Goal: Transaction & Acquisition: Purchase product/service

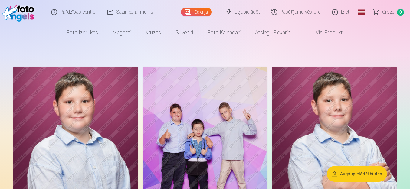
click at [340, 174] on button "Augšupielādēt bildes" at bounding box center [357, 174] width 60 height 16
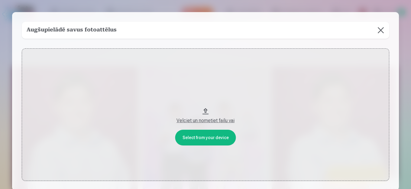
click at [192, 122] on div "Velciet un nometiet failu vai" at bounding box center [206, 120] width 356 height 7
click at [204, 109] on button "Velciet un nometiet failu vai" at bounding box center [206, 114] width 368 height 132
click at [205, 138] on button "Velciet un nometiet failu vai" at bounding box center [206, 114] width 368 height 132
click at [199, 136] on button "Velciet un nometiet failu vai" at bounding box center [206, 114] width 368 height 132
click at [380, 31] on button at bounding box center [381, 30] width 17 height 17
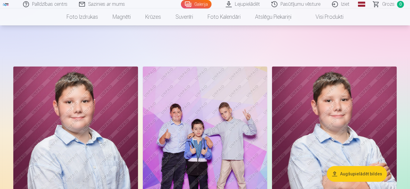
scroll to position [60, 0]
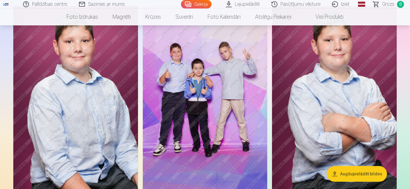
click at [76, 130] on img at bounding box center [75, 99] width 125 height 187
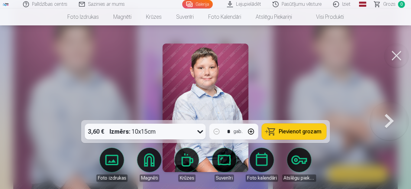
click at [392, 114] on button at bounding box center [389, 108] width 39 height 12
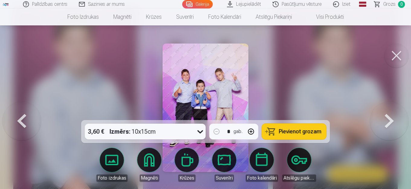
click at [306, 130] on span "Pievienot grozam" at bounding box center [300, 131] width 43 height 5
click at [387, 114] on button at bounding box center [389, 108] width 39 height 12
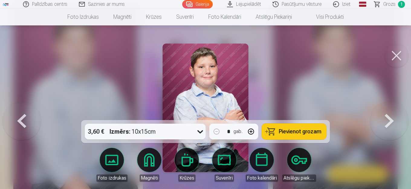
click at [198, 130] on icon at bounding box center [201, 132] width 10 height 10
click at [297, 69] on div at bounding box center [205, 94] width 411 height 189
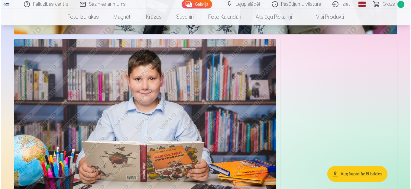
scroll to position [1270, 0]
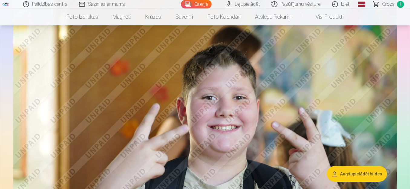
click at [223, 123] on img at bounding box center [204, 118] width 383 height 255
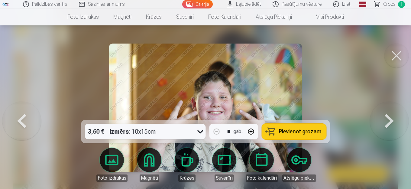
click at [284, 132] on span "Pievienot grozam" at bounding box center [300, 131] width 43 height 5
click at [389, 114] on button at bounding box center [389, 108] width 39 height 12
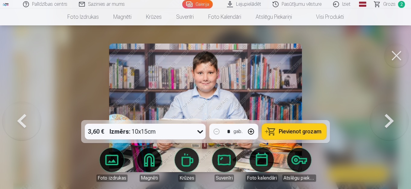
click at [389, 114] on button at bounding box center [389, 108] width 39 height 12
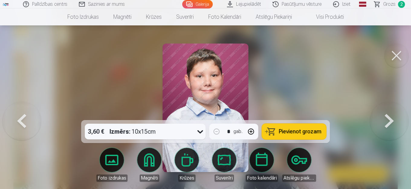
click at [397, 53] on button at bounding box center [397, 56] width 24 height 24
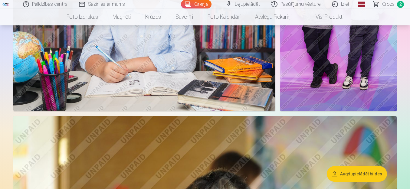
scroll to position [993, 0]
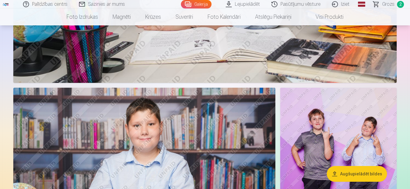
click at [144, 155] on img at bounding box center [144, 175] width 262 height 174
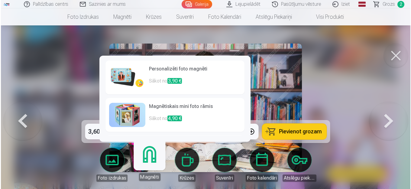
scroll to position [996, 0]
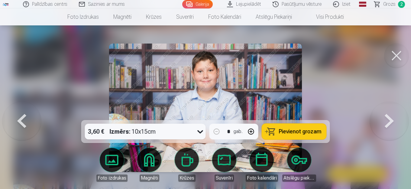
click at [398, 56] on button at bounding box center [397, 56] width 24 height 24
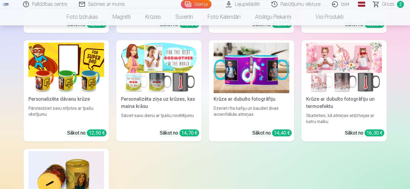
scroll to position [2328, 0]
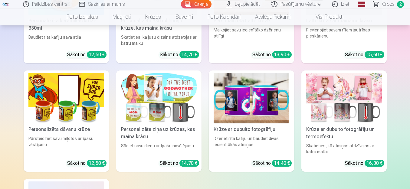
click at [46, 128] on div "Personalizēta dāvanu krūze" at bounding box center [66, 129] width 80 height 7
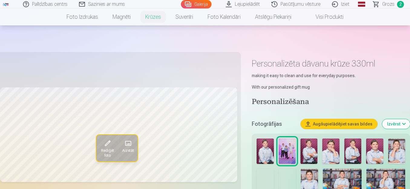
scroll to position [121, 0]
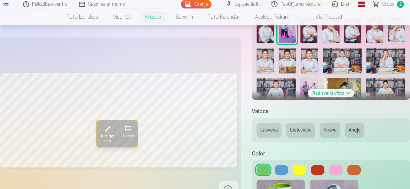
click at [327, 131] on button "Krievu" at bounding box center [330, 130] width 20 height 15
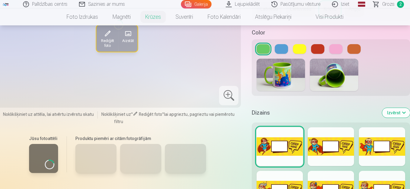
scroll to position [333, 0]
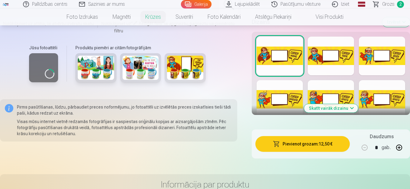
click at [350, 108] on button "Skatīt vairāk dizainu" at bounding box center [331, 108] width 54 height 8
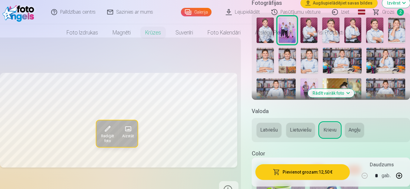
scroll to position [0, 0]
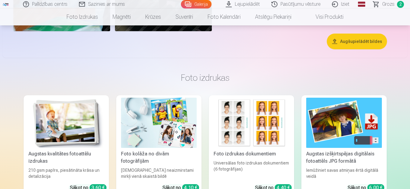
scroll to position [1845, 0]
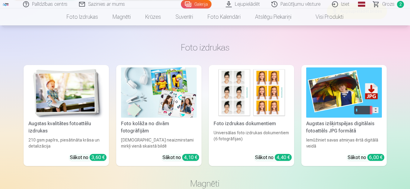
click at [149, 110] on img at bounding box center [159, 92] width 76 height 50
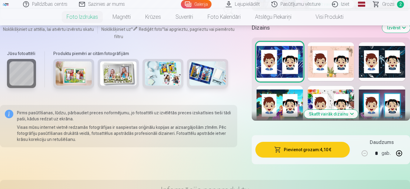
scroll to position [91, 0]
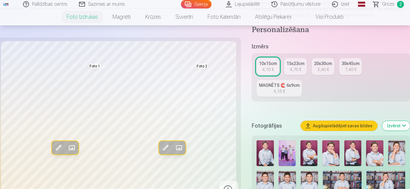
click at [321, 69] on div "5,40 €" at bounding box center [322, 70] width 11 height 6
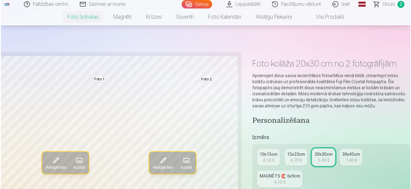
scroll to position [121, 0]
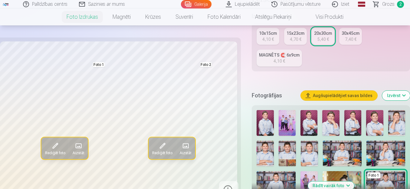
click at [291, 123] on img at bounding box center [286, 123] width 17 height 26
click at [161, 146] on span at bounding box center [163, 146] width 10 height 10
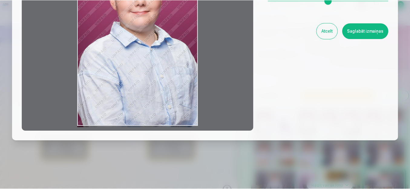
scroll to position [0, 0]
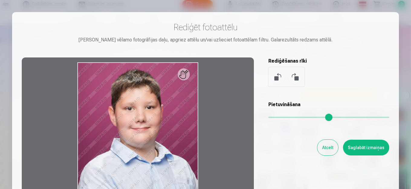
click at [327, 148] on button "Atcelt" at bounding box center [328, 148] width 21 height 16
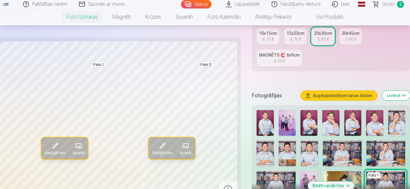
click at [292, 131] on img at bounding box center [286, 123] width 17 height 26
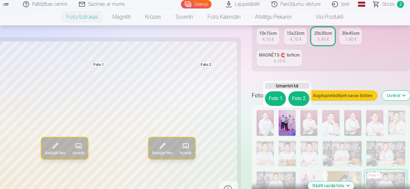
click at [187, 145] on span at bounding box center [186, 146] width 10 height 10
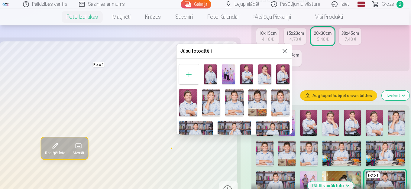
click at [230, 76] on img at bounding box center [228, 74] width 13 height 20
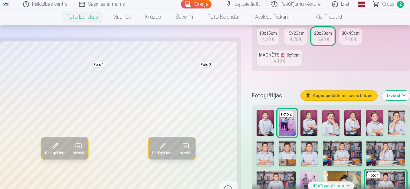
scroll to position [272, 0]
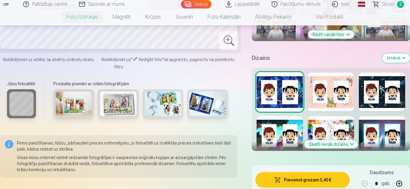
click at [195, 106] on img at bounding box center [207, 104] width 36 height 24
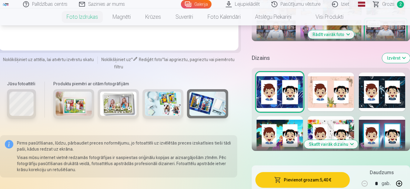
scroll to position [91, 0]
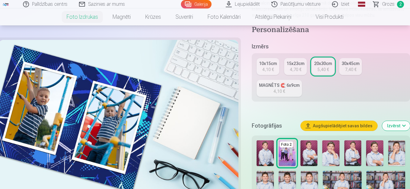
click at [292, 154] on img at bounding box center [286, 153] width 17 height 26
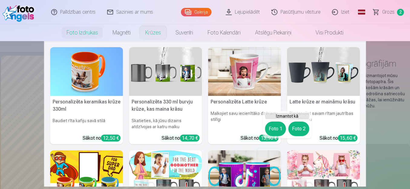
click at [151, 35] on link "Krūzes" at bounding box center [153, 32] width 30 height 17
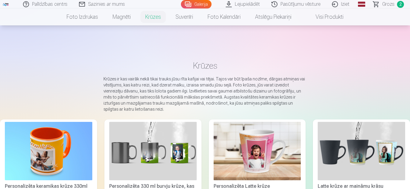
scroll to position [60, 0]
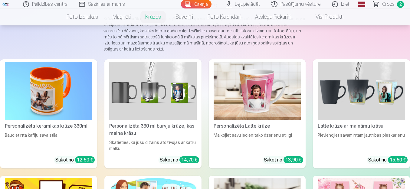
click at [140, 96] on img at bounding box center [152, 91] width 87 height 58
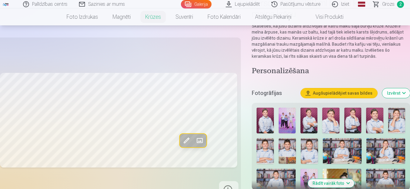
scroll to position [212, 0]
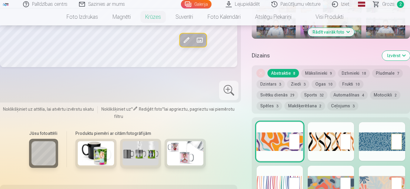
click at [381, 71] on button "Pludmale 7" at bounding box center [387, 73] width 31 height 8
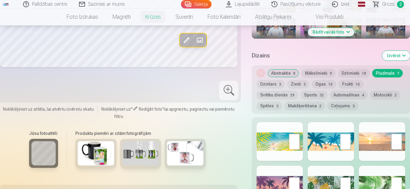
click at [396, 143] on div at bounding box center [382, 141] width 46 height 39
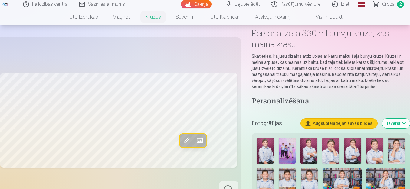
scroll to position [242, 0]
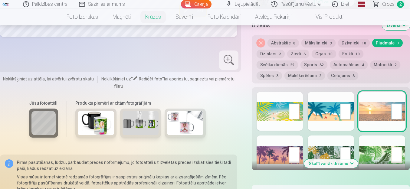
click at [375, 156] on div at bounding box center [382, 154] width 46 height 39
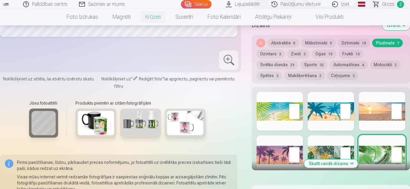
click at [373, 116] on div at bounding box center [382, 111] width 46 height 39
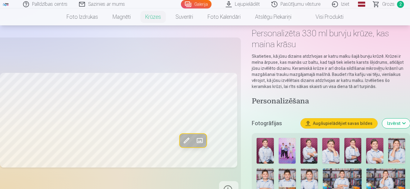
scroll to position [0, 0]
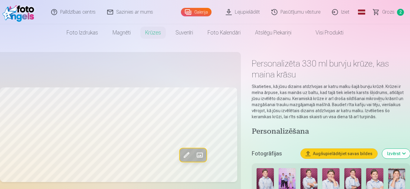
click at [288, 179] on img at bounding box center [286, 181] width 17 height 26
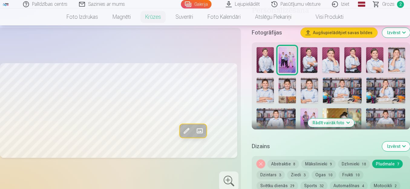
scroll to position [302, 0]
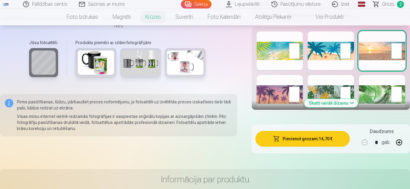
click at [292, 95] on div at bounding box center [279, 94] width 46 height 39
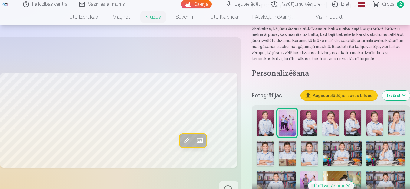
scroll to position [60, 0]
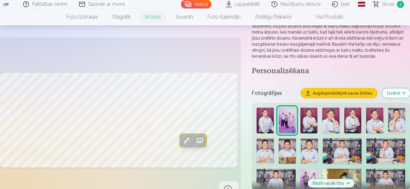
click at [397, 92] on button "Izvērst" at bounding box center [396, 93] width 28 height 10
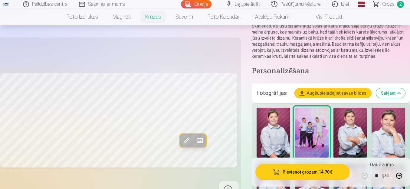
scroll to position [212, 0]
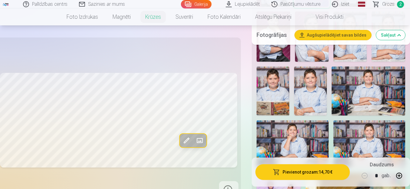
click at [361, 3] on link "Global" at bounding box center [361, 4] width 12 height 8
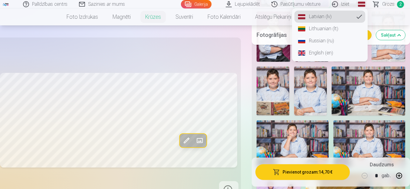
click at [316, 39] on link "Russian (ru)" at bounding box center [329, 41] width 71 height 12
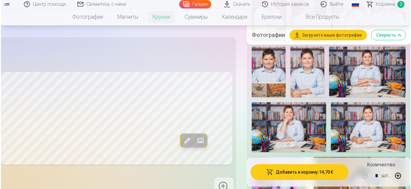
scroll to position [454, 0]
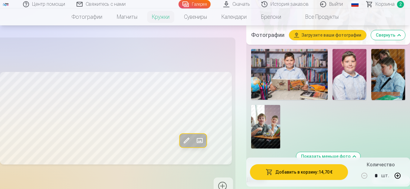
click at [287, 172] on button "Добавить в корзину : 14,70 €" at bounding box center [299, 172] width 98 height 16
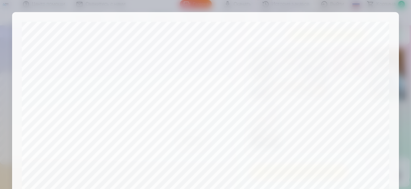
scroll to position [246, 0]
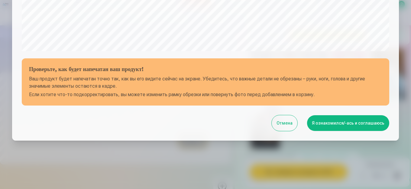
click at [348, 123] on button "Я ознакомился/-ась и соглашаюсь" at bounding box center [348, 123] width 82 height 16
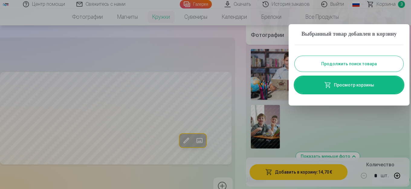
click at [346, 93] on link "Просмотр корзины" at bounding box center [349, 85] width 109 height 17
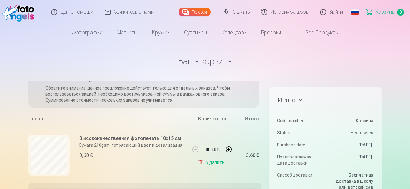
scroll to position [60, 0]
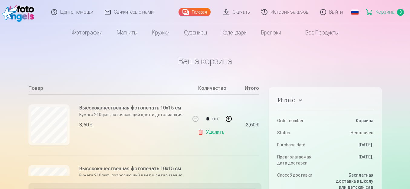
click at [211, 132] on link "Удалить" at bounding box center [211, 132] width 29 height 12
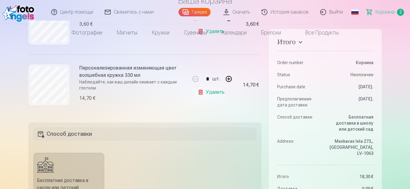
scroll to position [0, 0]
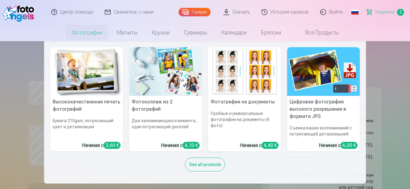
click at [90, 32] on link "Фотографии" at bounding box center [86, 32] width 45 height 17
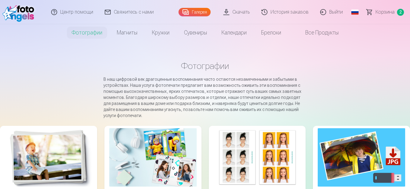
click at [197, 9] on link "Галерея" at bounding box center [194, 12] width 32 height 8
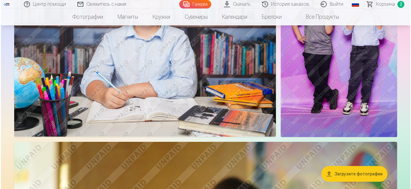
scroll to position [1089, 0]
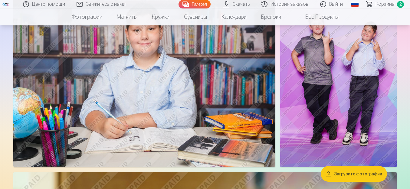
click at [139, 104] on img at bounding box center [144, 79] width 262 height 174
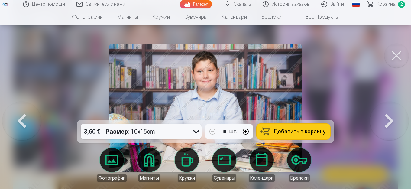
click at [396, 57] on button at bounding box center [397, 56] width 24 height 24
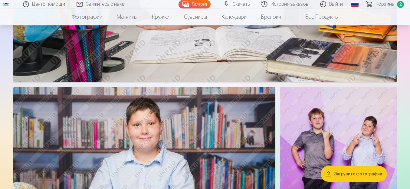
scroll to position [1054, 0]
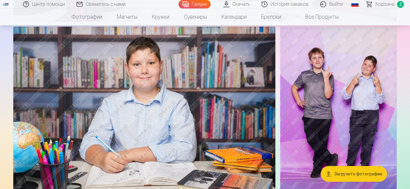
click at [348, 103] on img at bounding box center [338, 114] width 116 height 175
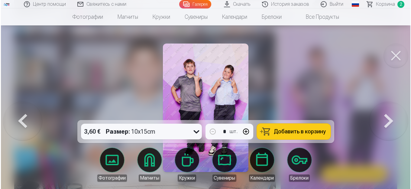
scroll to position [1057, 0]
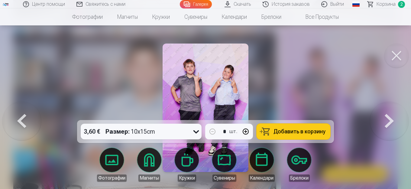
click at [219, 98] on img at bounding box center [206, 108] width 86 height 129
click at [397, 54] on button at bounding box center [397, 56] width 24 height 24
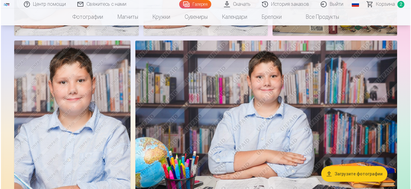
scroll to position [661, 0]
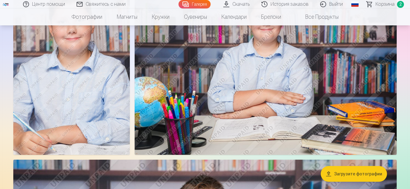
click at [82, 104] on img at bounding box center [71, 67] width 116 height 175
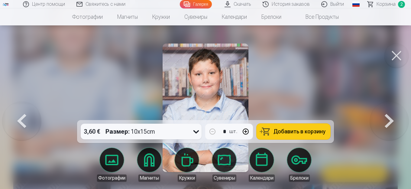
click at [298, 133] on span "Добавить в корзину" at bounding box center [300, 131] width 52 height 5
click at [394, 57] on button at bounding box center [397, 56] width 24 height 24
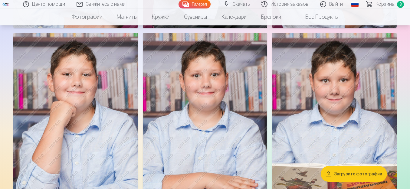
scroll to position [236, 0]
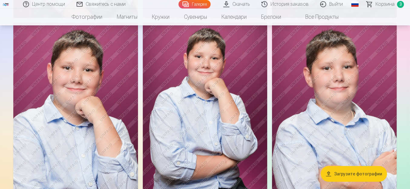
click at [388, 3] on span "Корзина" at bounding box center [384, 4] width 19 height 7
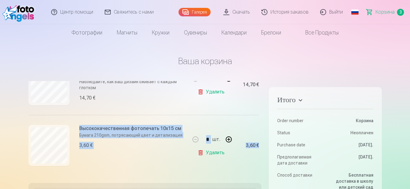
drag, startPoint x: 261, startPoint y: 148, endPoint x: 262, endPoint y: 91, distance: 57.8
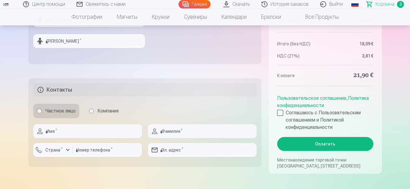
scroll to position [89, 0]
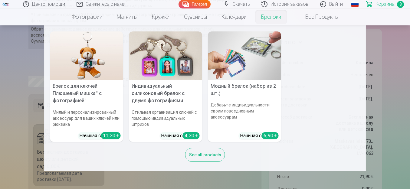
drag, startPoint x: 261, startPoint y: 25, endPoint x: 264, endPoint y: 57, distance: 32.0
click at [261, 25] on li "Брелоки Брелок для ключей Плюшевый мишка" с фотографией" Милый и персонализиров…" at bounding box center [271, 16] width 34 height 17
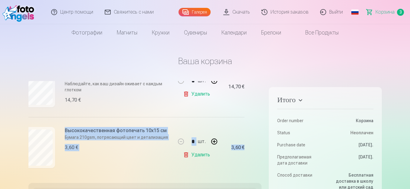
scroll to position [163, 15]
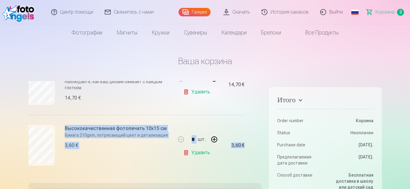
click at [148, 165] on div "Высококачественная фотопечать 10x15 см Бумага 210gsm, потрясающий цвет и детали…" at bounding box center [94, 145] width 161 height 61
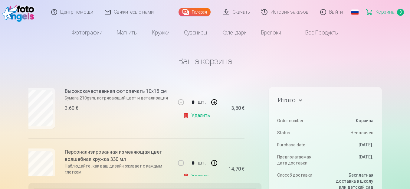
scroll to position [72, 15]
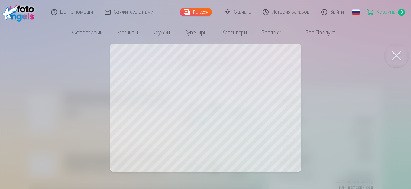
click at [395, 54] on button at bounding box center [397, 56] width 24 height 24
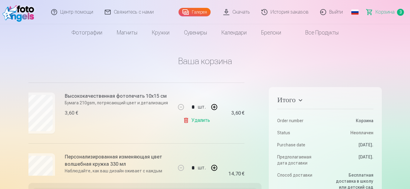
click at [334, 12] on link "Выйти" at bounding box center [331, 12] width 34 height 24
